Goal: Transaction & Acquisition: Download file/media

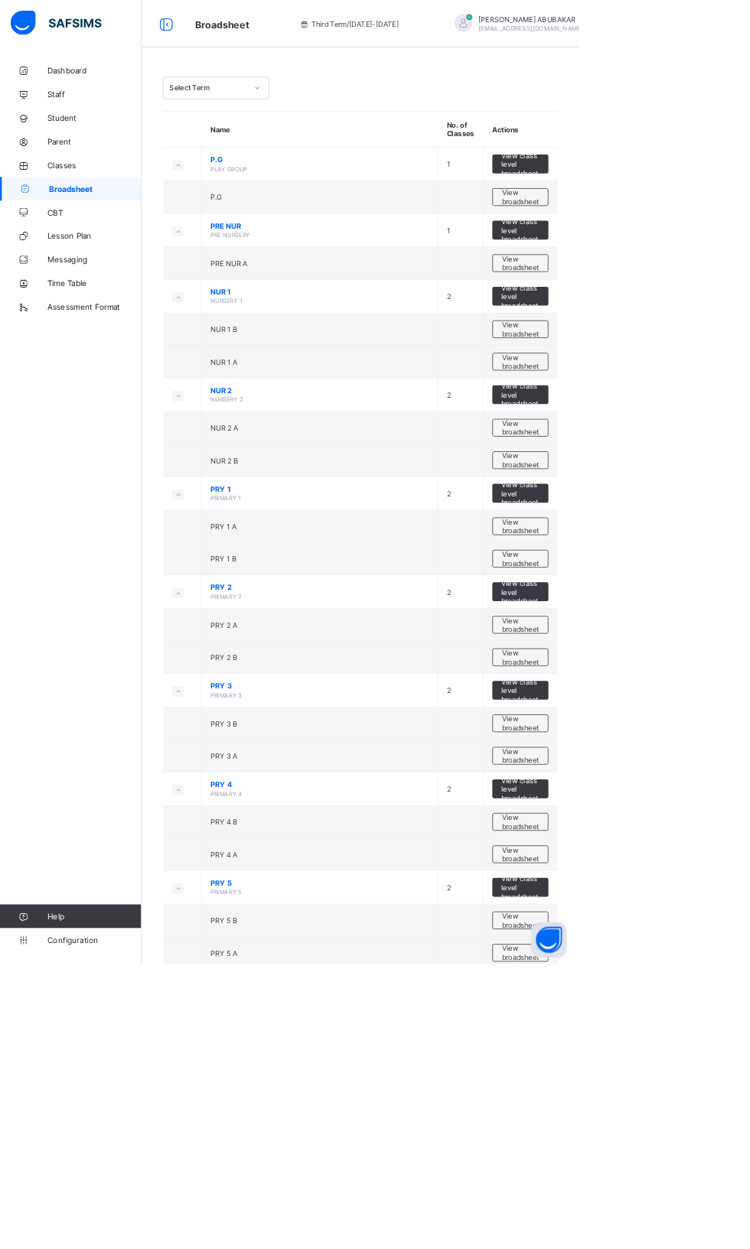
scroll to position [415, 0]
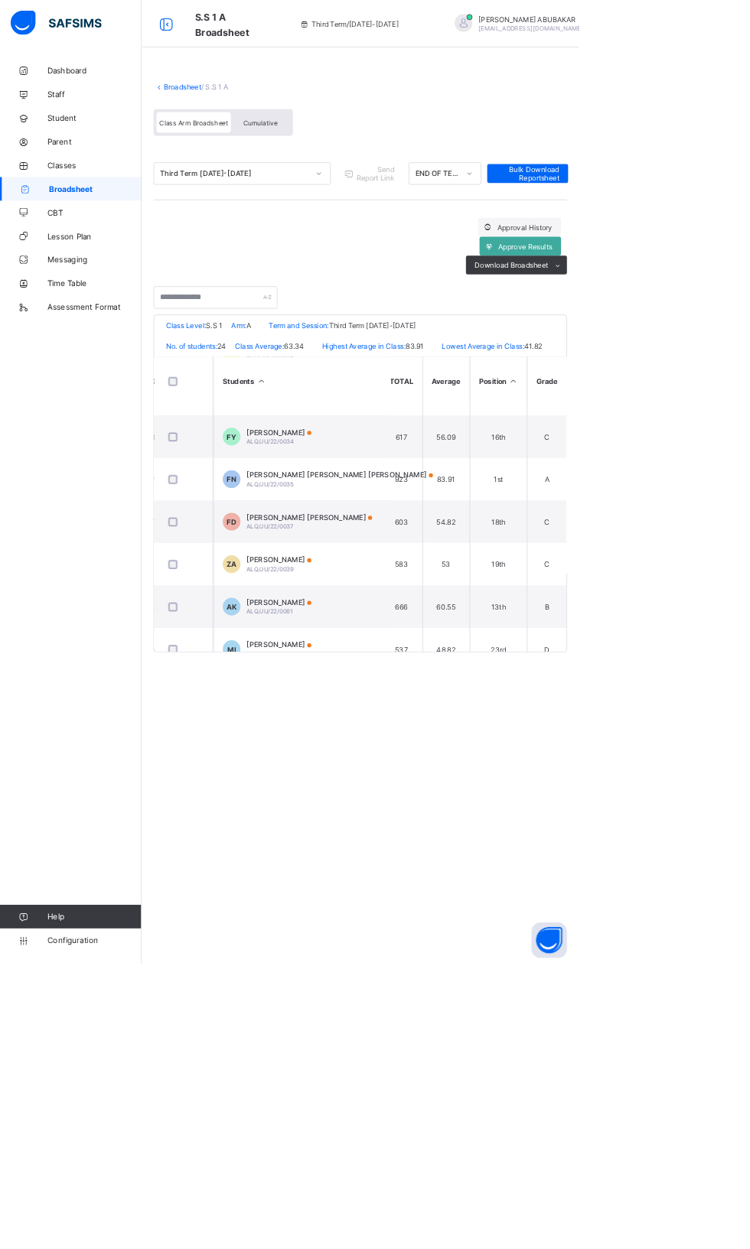
scroll to position [943, 1142]
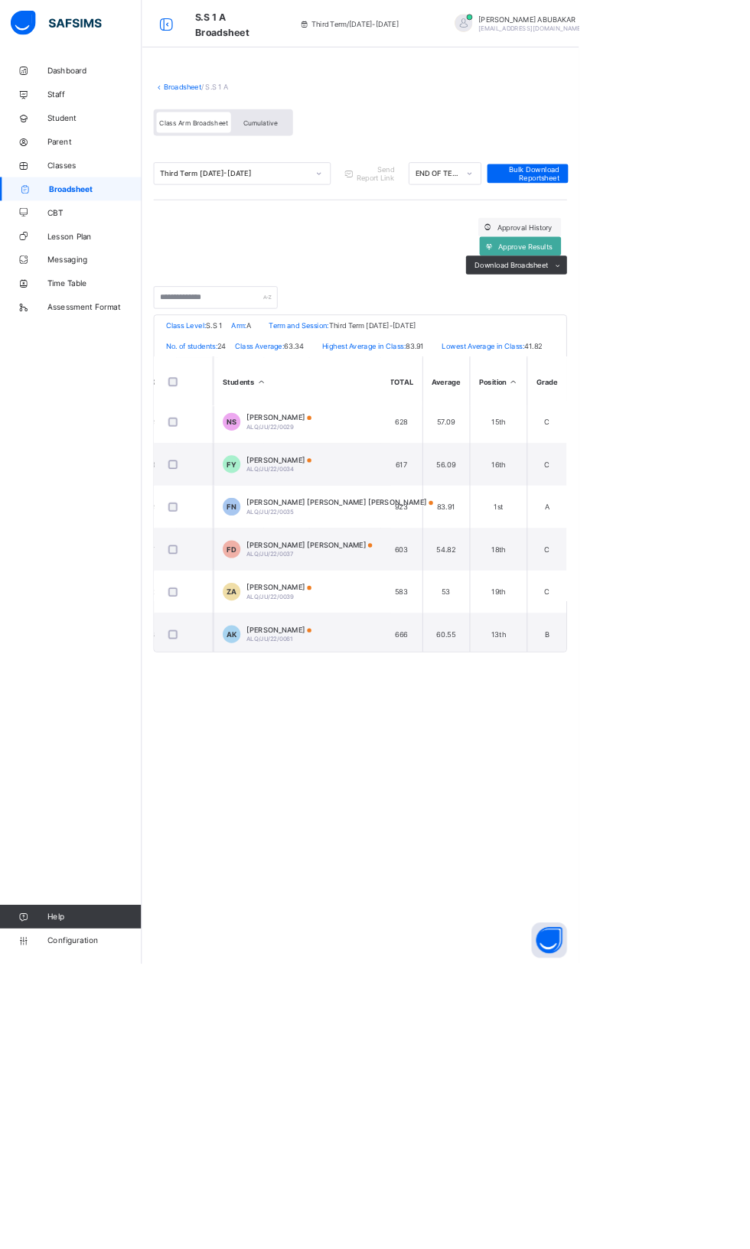
click at [0, 0] on ul "PDF Excel sheet" at bounding box center [0, 0] width 0 height 0
click at [0, 0] on li "PDF" at bounding box center [0, 0] width 0 height 0
click at [0, 0] on li "Excel sheet" at bounding box center [0, 0] width 0 height 0
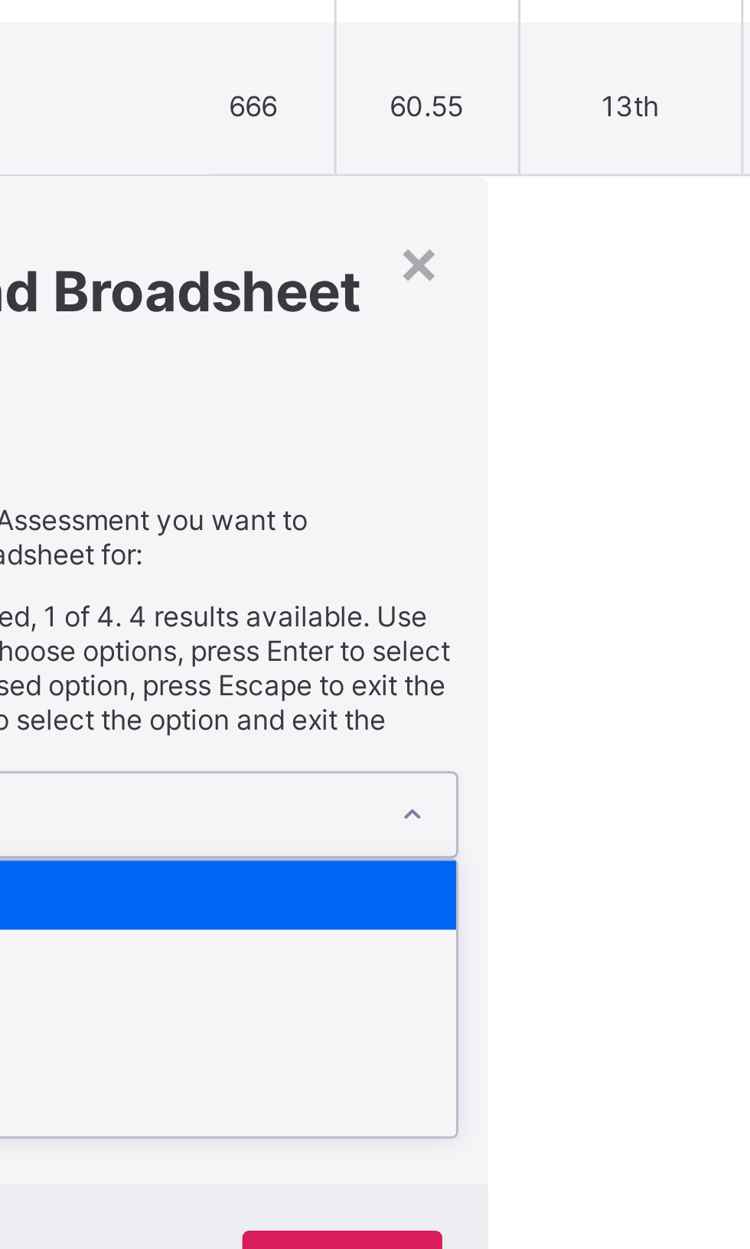
click at [568, 1034] on div "× Download Broadsheet Excel Please select the Assessment you want to download t…" at bounding box center [466, 1040] width 535 height 391
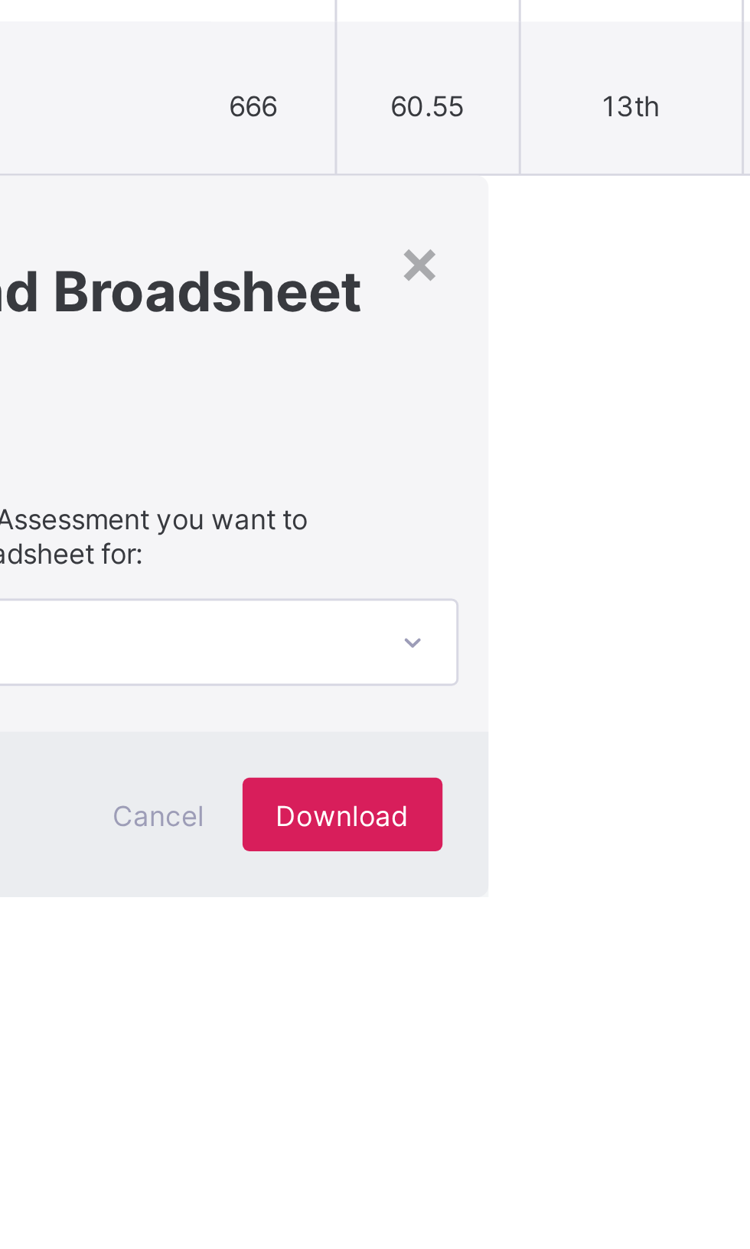
click at [571, 1052] on span "Download" at bounding box center [550, 1057] width 44 height 11
click at [497, 1052] on span "Cancel" at bounding box center [488, 1057] width 31 height 11
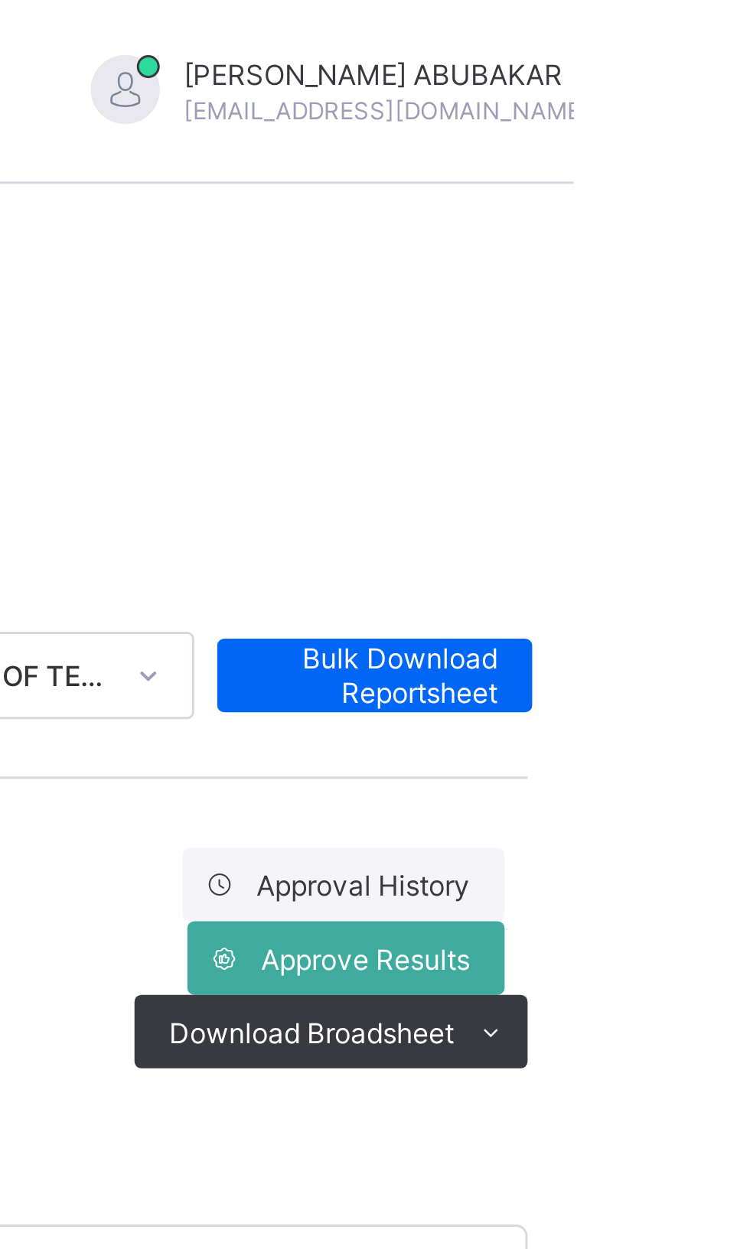
click at [693, 216] on span "Bulk Download Reportsheet" at bounding box center [684, 224] width 82 height 23
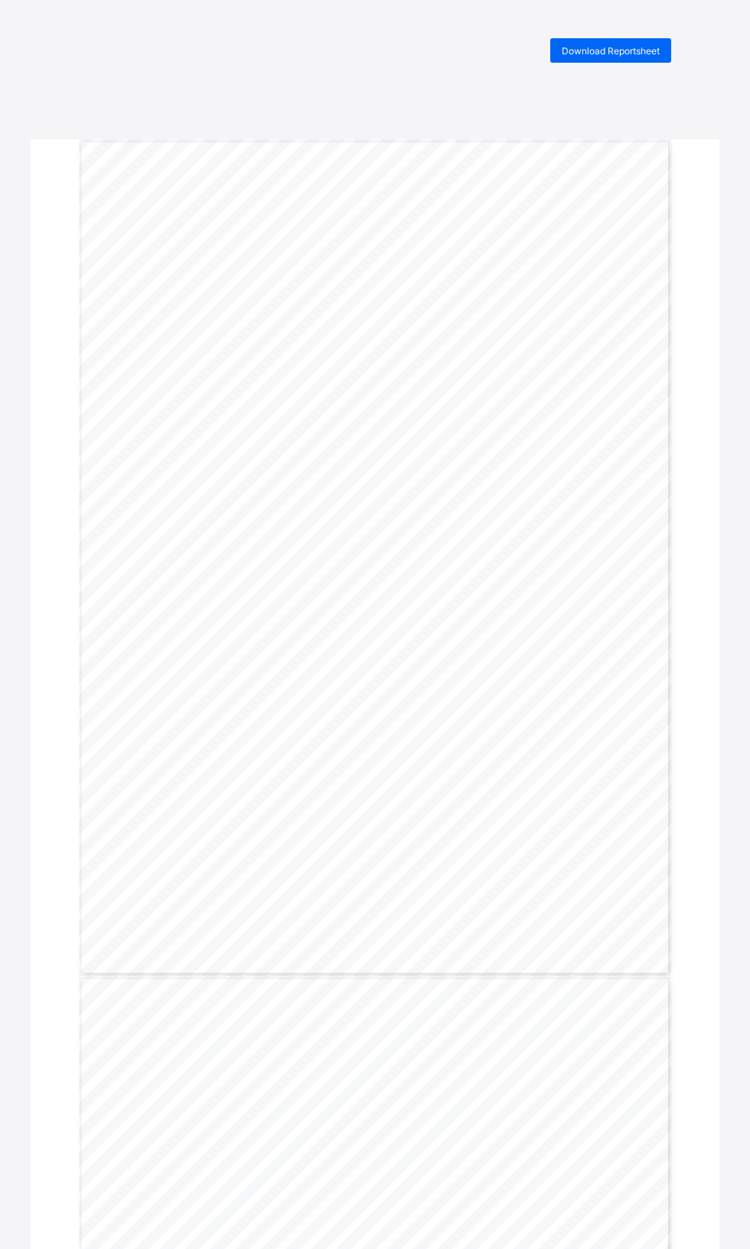
click at [597, 50] on span "Download Reportsheet" at bounding box center [610, 50] width 98 height 11
